Goal: Task Accomplishment & Management: Complete application form

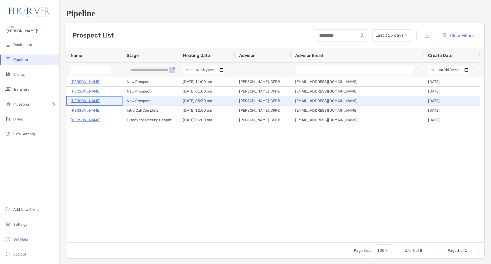
click at [88, 99] on p "[PERSON_NAME]" at bounding box center [86, 101] width 30 height 7
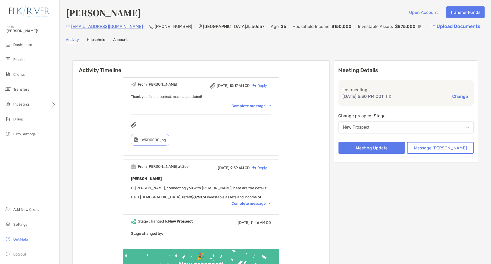
click at [391, 125] on button "New Prospect" at bounding box center [407, 127] width 136 height 12
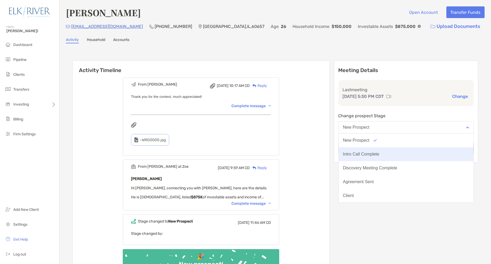
click at [380, 154] on div "Intro Call Complete" at bounding box center [361, 154] width 36 height 5
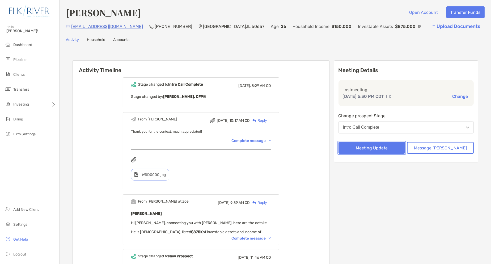
click at [384, 146] on button "Meeting Update" at bounding box center [372, 148] width 67 height 12
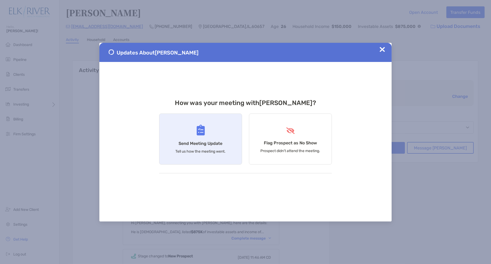
click at [203, 126] on img at bounding box center [201, 130] width 8 height 11
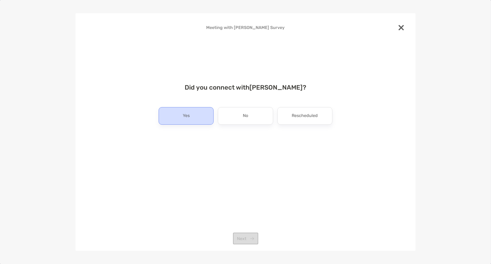
click at [200, 118] on div "Yes" at bounding box center [186, 116] width 55 height 18
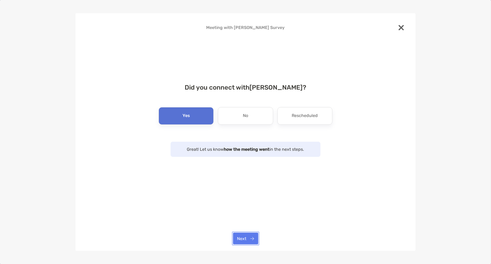
click at [254, 240] on button "Next" at bounding box center [245, 239] width 25 height 12
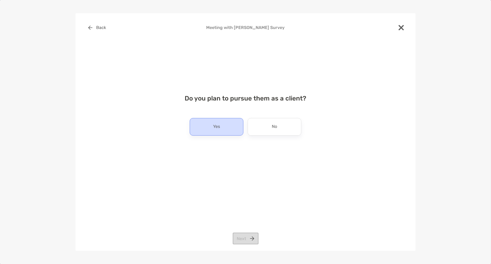
click at [223, 123] on div "Yes" at bounding box center [217, 127] width 54 height 18
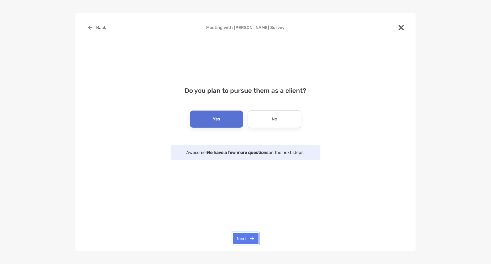
click at [241, 236] on button "Next" at bounding box center [246, 239] width 26 height 12
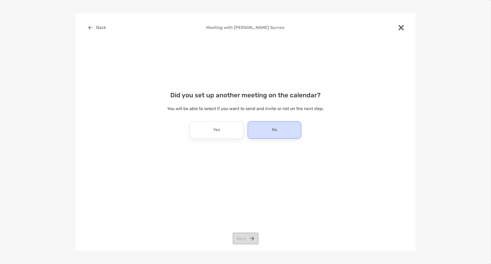
click at [252, 133] on div "No" at bounding box center [275, 130] width 54 height 18
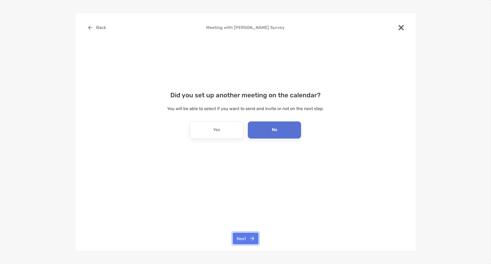
click at [247, 238] on button "Next" at bounding box center [246, 239] width 26 height 12
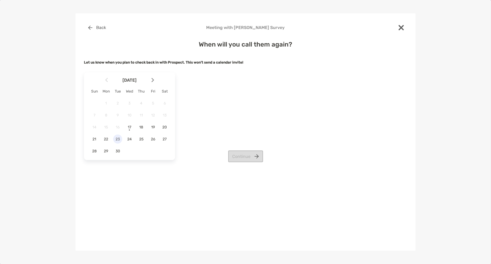
click at [121, 140] on span "23" at bounding box center [117, 139] width 9 height 5
click at [129, 141] on span "24" at bounding box center [129, 139] width 9 height 5
click at [234, 159] on button "Continue" at bounding box center [245, 156] width 35 height 12
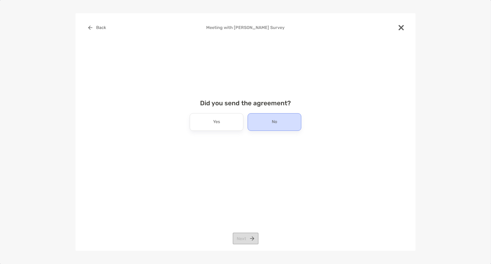
click at [263, 121] on div "No" at bounding box center [275, 122] width 54 height 18
click at [251, 235] on button "Next" at bounding box center [246, 239] width 26 height 12
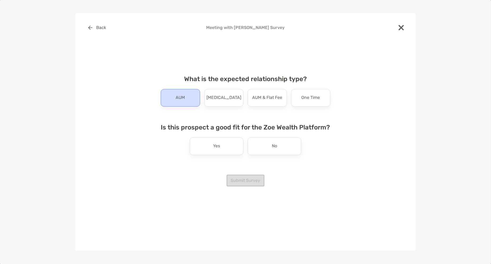
click at [196, 101] on div "AUM" at bounding box center [180, 98] width 39 height 18
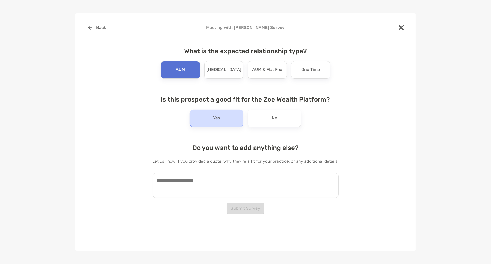
click at [232, 117] on div "Yes" at bounding box center [217, 118] width 54 height 18
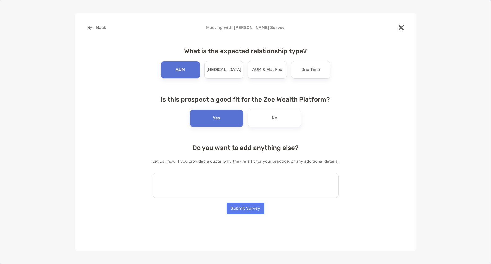
click at [230, 183] on textarea at bounding box center [246, 185] width 186 height 25
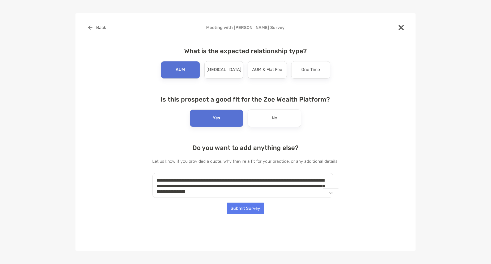
type textarea "**********"
click at [239, 208] on button "Submit Survey" at bounding box center [246, 209] width 38 height 12
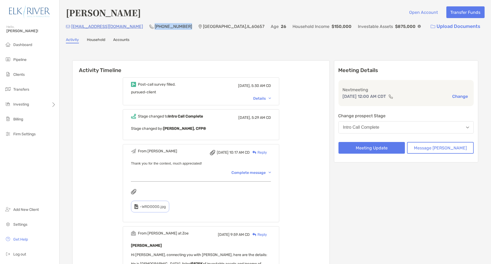
drag, startPoint x: 171, startPoint y: 25, endPoint x: 137, endPoint y: 25, distance: 34.0
click at [137, 25] on div "[EMAIL_ADDRESS][DOMAIN_NAME] [PHONE_NUMBER] [GEOGRAPHIC_DATA] Age [DEMOGRAPHIC_…" at bounding box center [275, 26] width 419 height 11
copy p "[PHONE_NUMBER]"
drag, startPoint x: 128, startPoint y: 28, endPoint x: 71, endPoint y: 25, distance: 56.1
click at [71, 25] on div "[EMAIL_ADDRESS][DOMAIN_NAME] [PHONE_NUMBER] [GEOGRAPHIC_DATA] Age [DEMOGRAPHIC_…" at bounding box center [275, 26] width 419 height 11
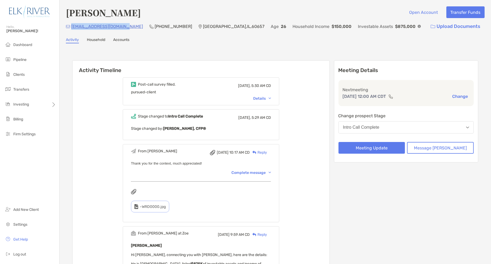
copy p "[EMAIL_ADDRESS][DOMAIN_NAME]"
